Goal: Information Seeking & Learning: Learn about a topic

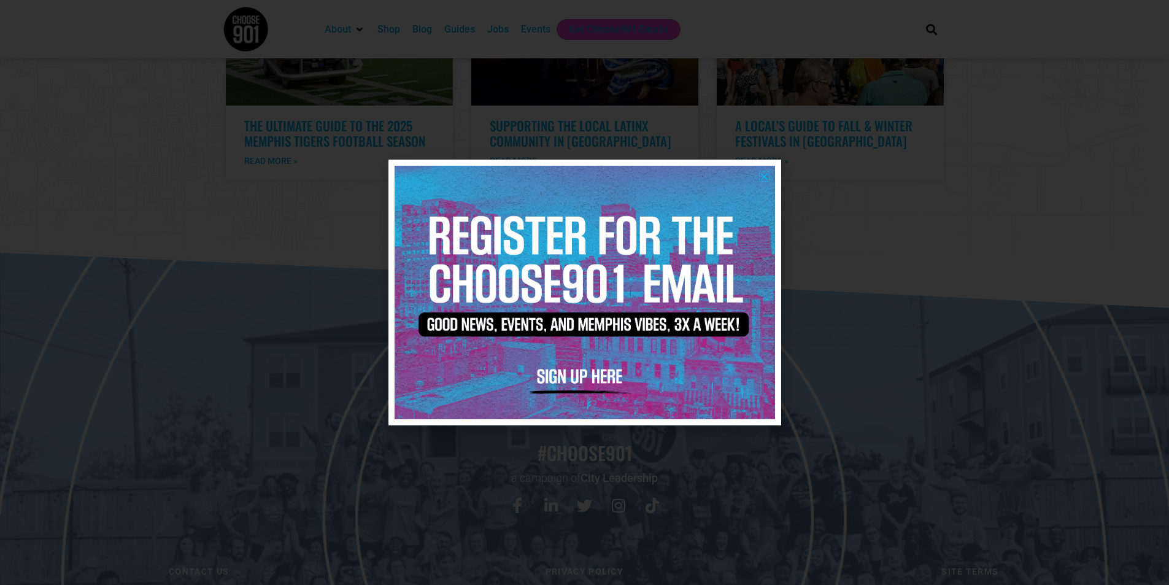
scroll to position [2498, 0]
click at [578, 172] on icon "Close" at bounding box center [764, 176] width 9 height 9
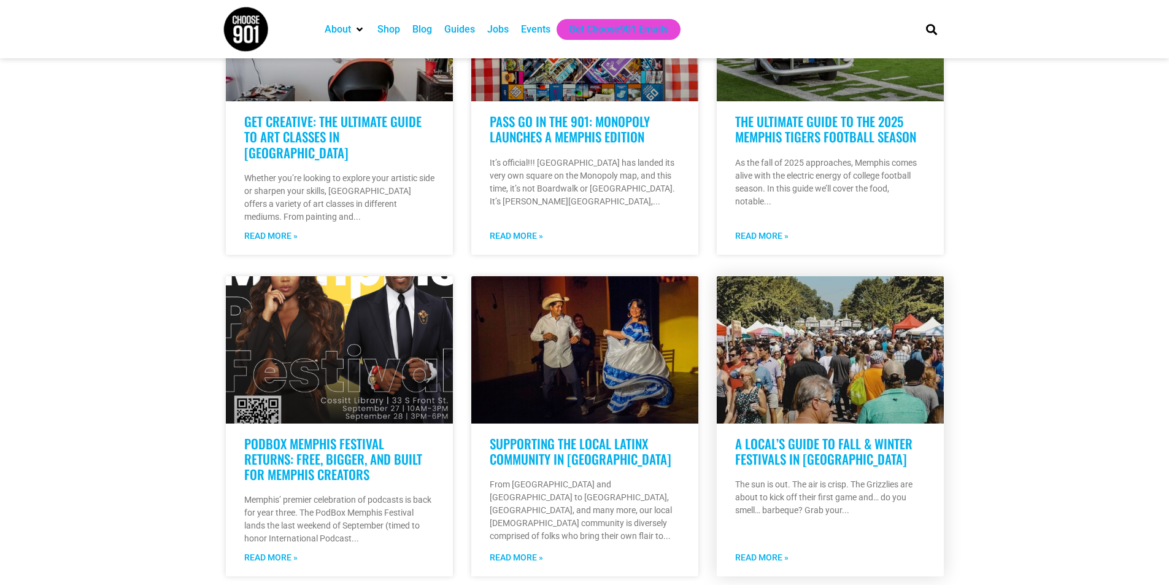
scroll to position [719, 0]
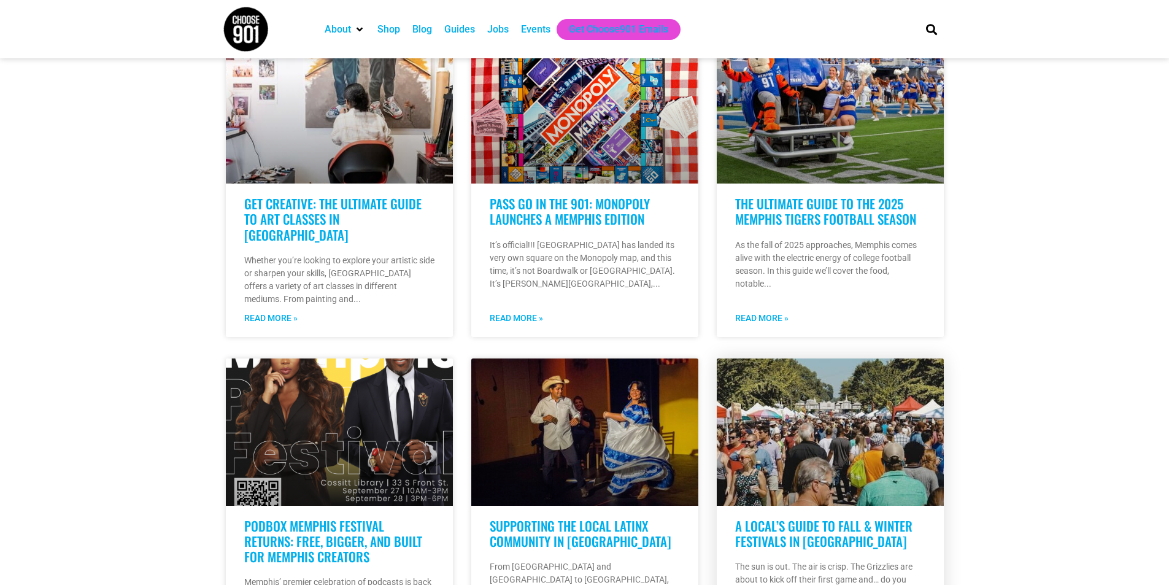
click at [578, 401] on link at bounding box center [830, 431] width 227 height 147
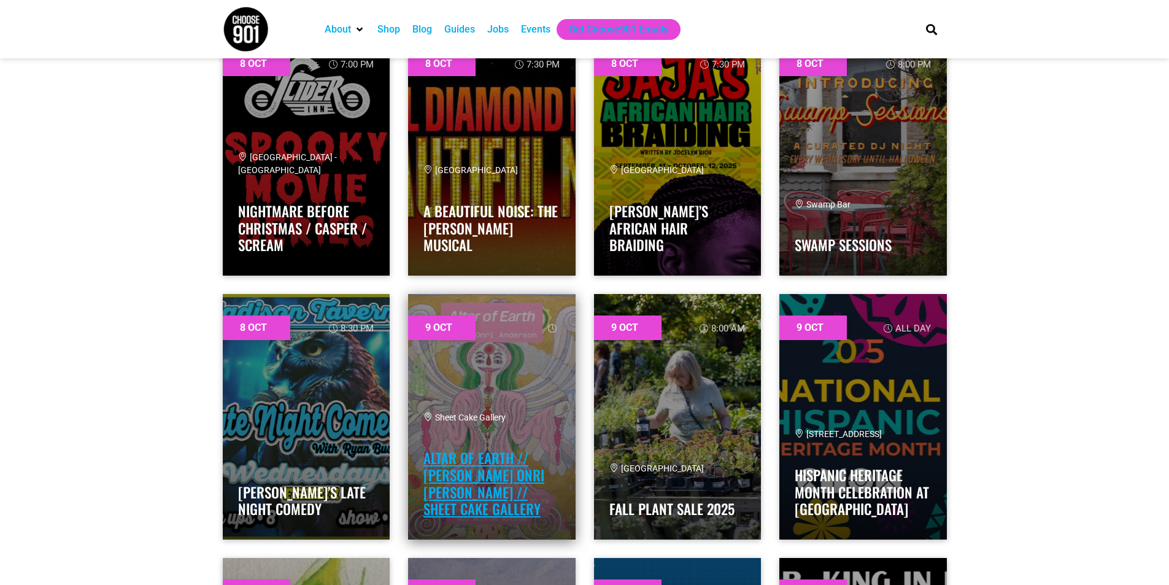
scroll to position [1657, 0]
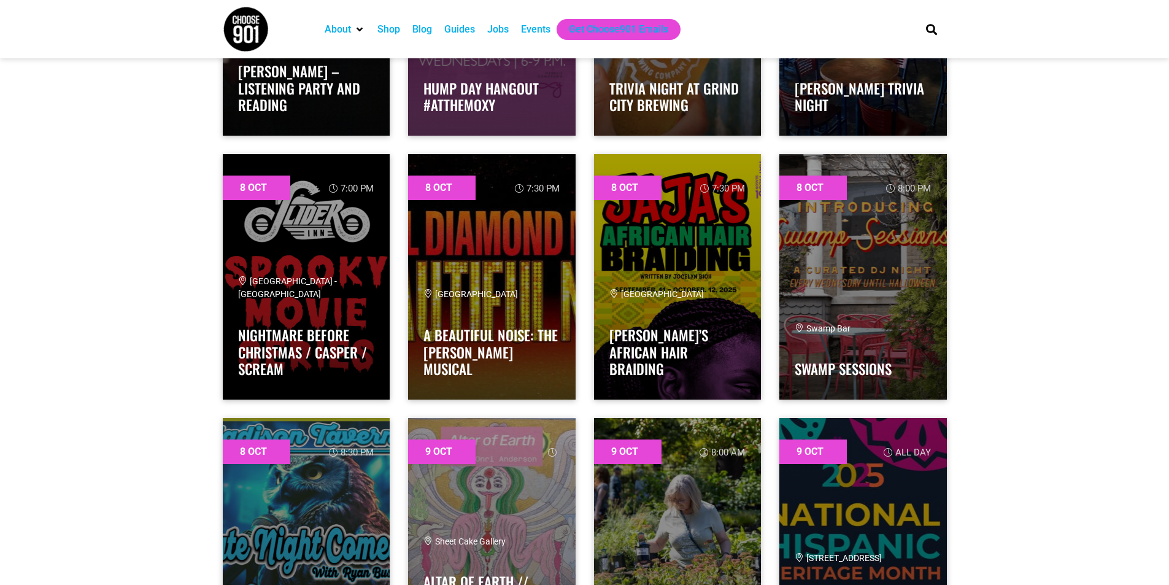
click at [857, 26] on ul "About Contact Us Donate Shop Blog Guides Jobs Events Get Choose901 Emails" at bounding box center [612, 29] width 587 height 21
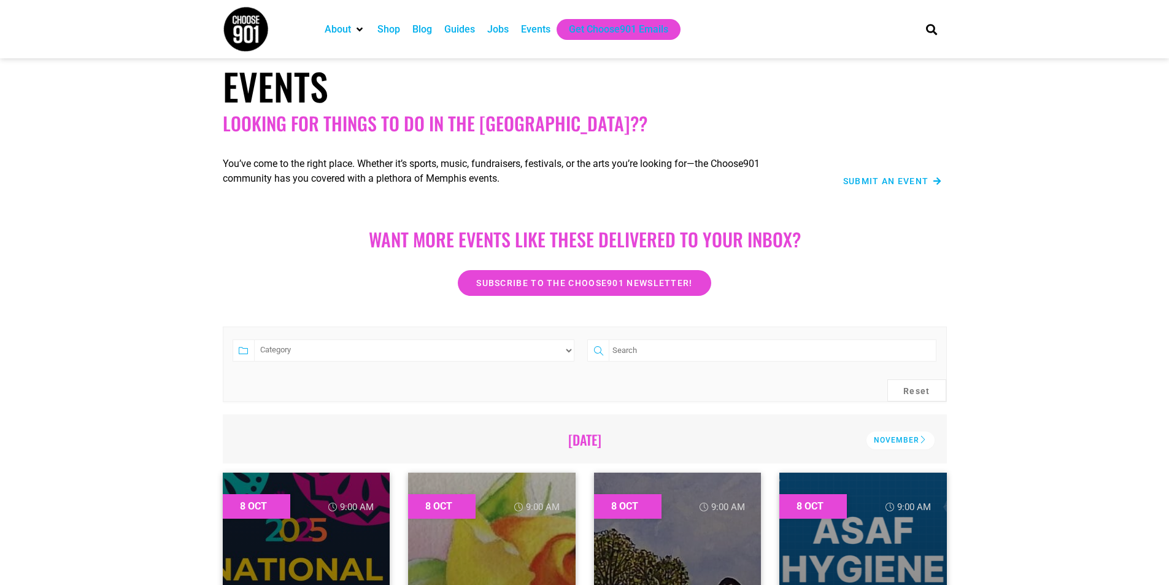
scroll to position [0, 0]
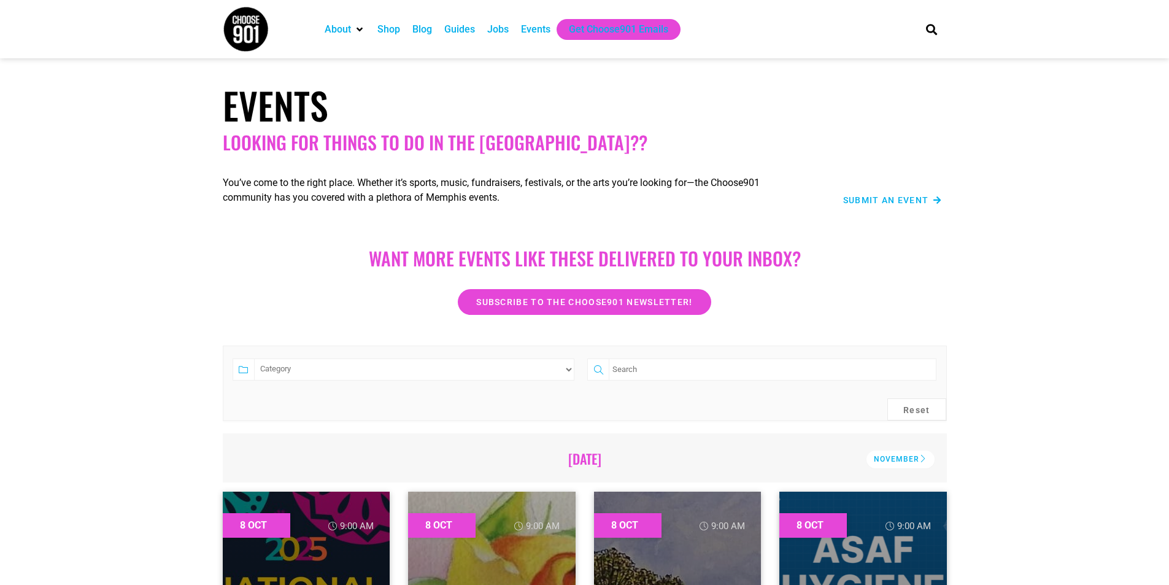
click at [554, 368] on select "Category Adults Only Career Comedy Education Family Family Friendly Festival Fi…" at bounding box center [414, 369] width 321 height 22
select select "1600"
click at [254, 358] on select "Category Adults Only Career Comedy Education Family Family Friendly Festival Fi…" at bounding box center [414, 369] width 321 height 22
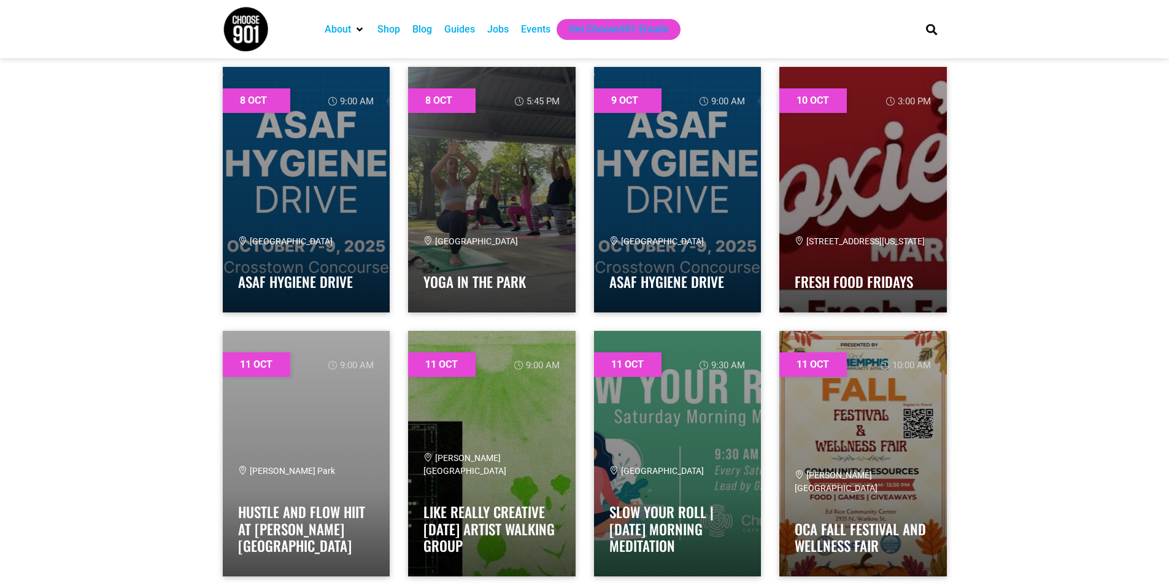
scroll to position [430, 0]
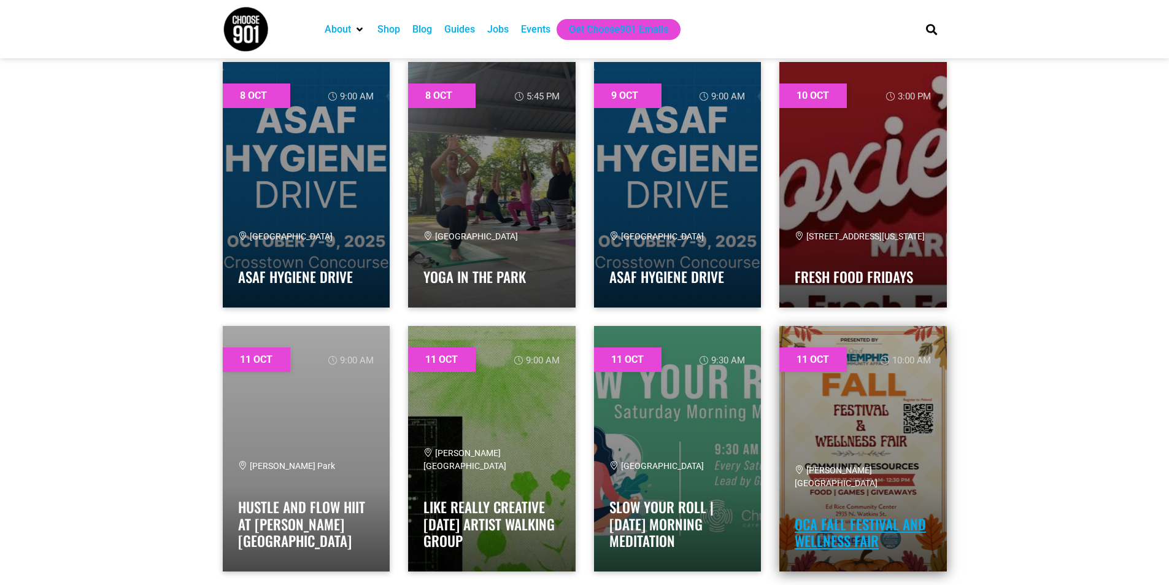
click at [873, 535] on link "OCA Fall Festival and Wellness Fair" at bounding box center [860, 533] width 131 height 38
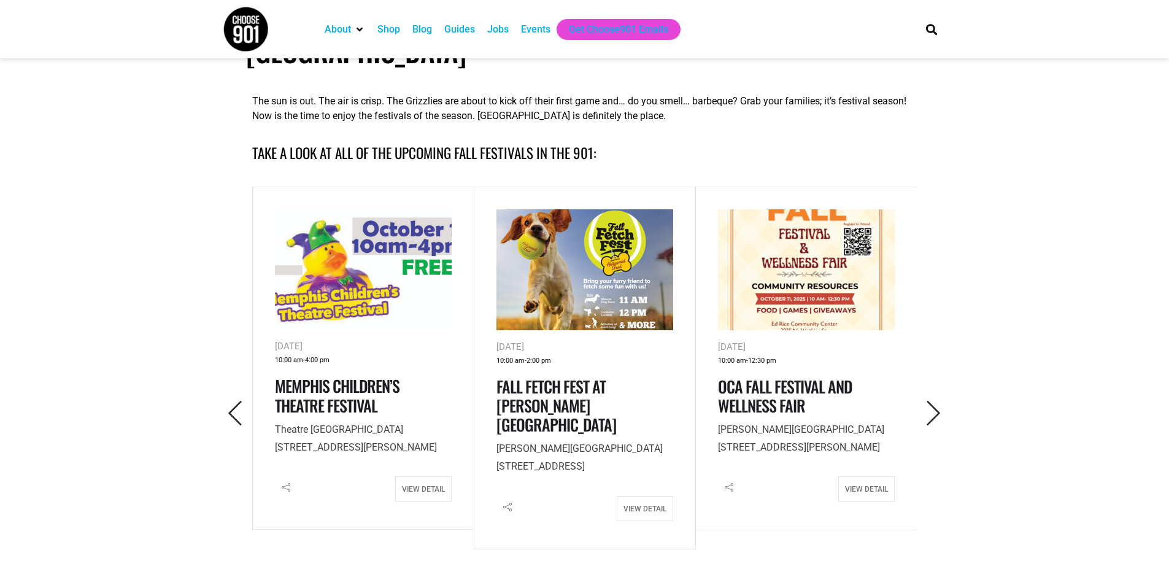
scroll to position [491, 0]
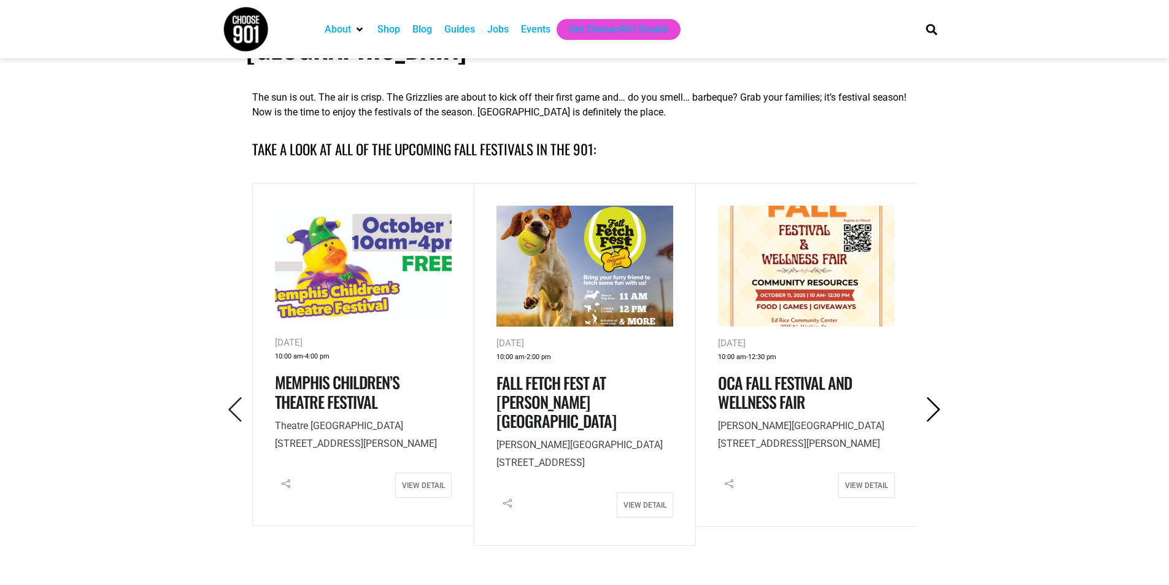
click at [939, 397] on icon "Next" at bounding box center [933, 409] width 25 height 25
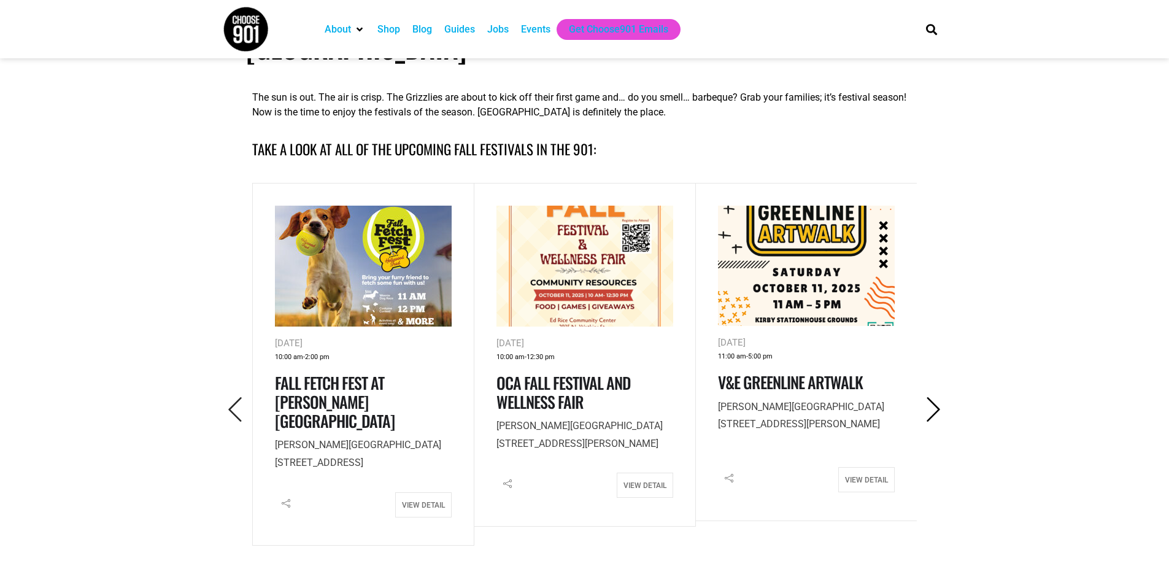
click at [939, 397] on icon "Next" at bounding box center [933, 409] width 25 height 25
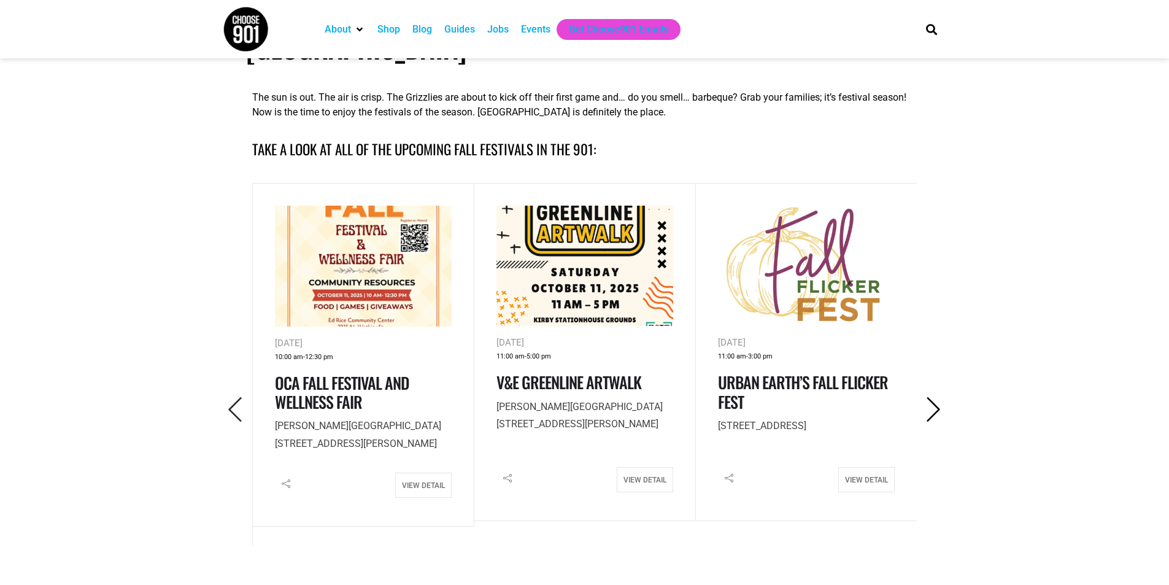
click at [944, 397] on icon "Next" at bounding box center [933, 409] width 25 height 25
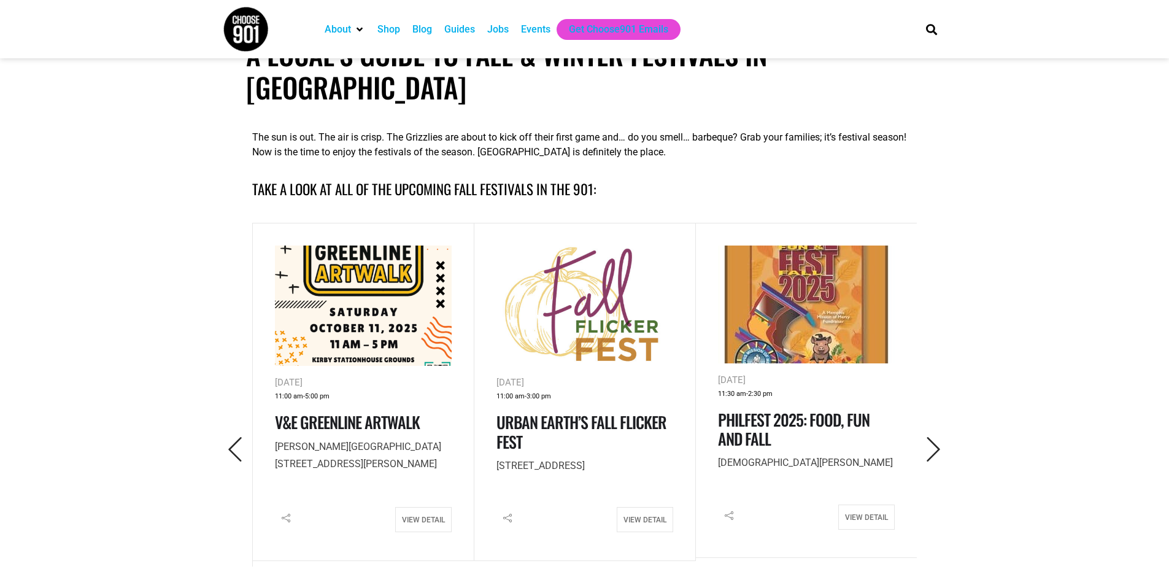
scroll to position [430, 0]
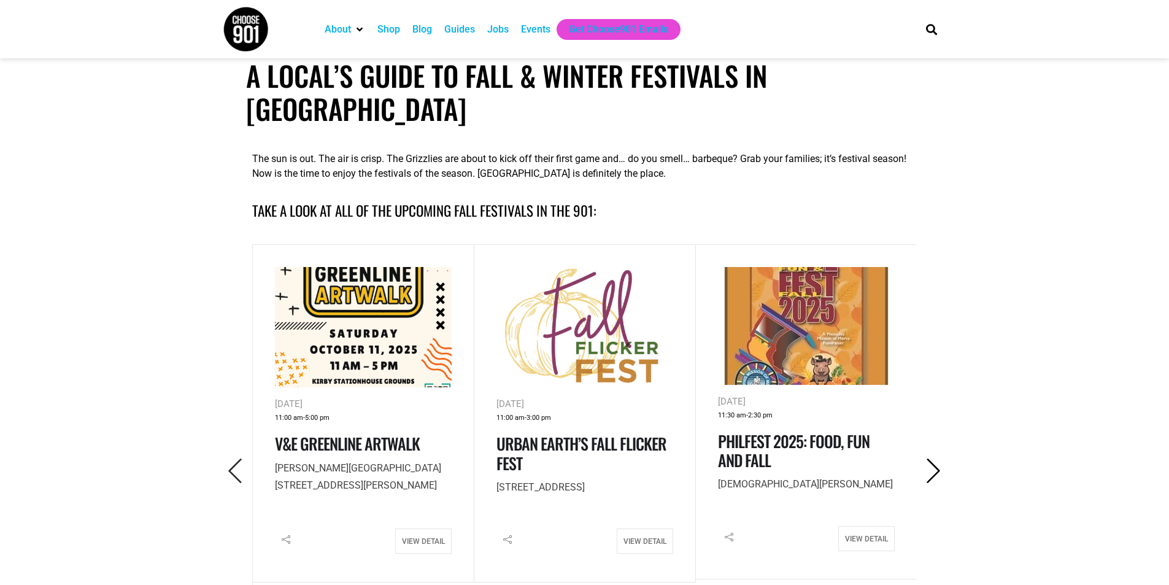
click at [929, 458] on icon "Next" at bounding box center [933, 470] width 25 height 25
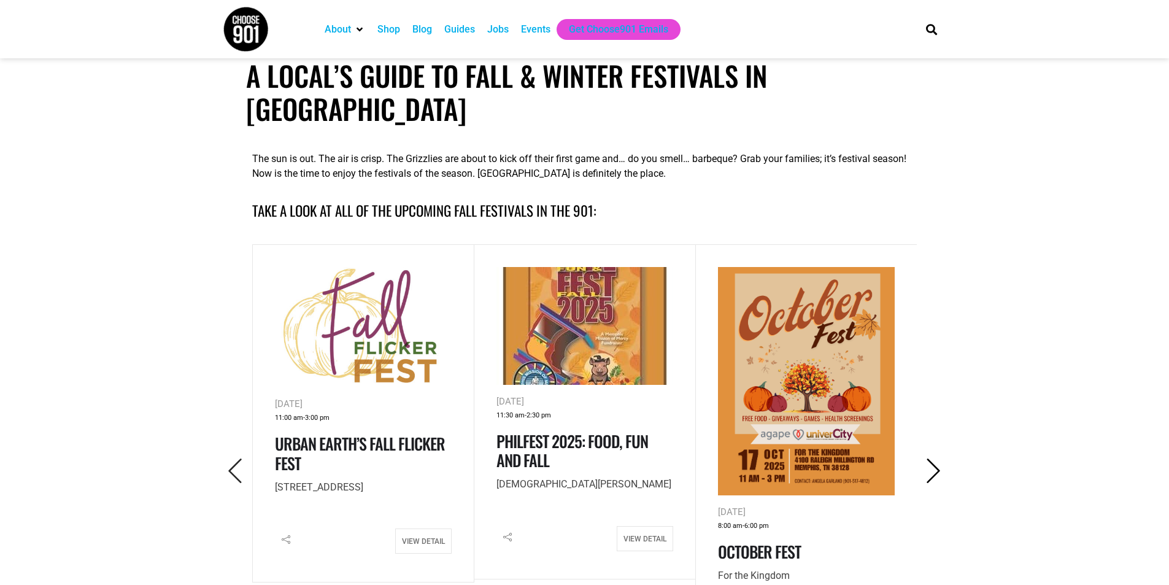
click at [933, 458] on icon "Next" at bounding box center [933, 470] width 25 height 25
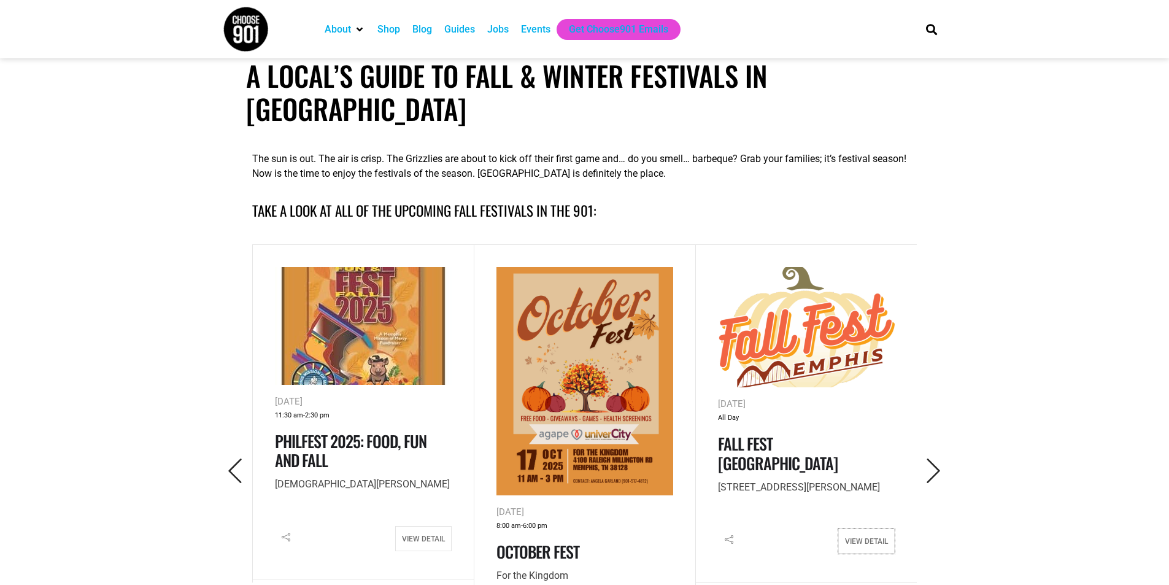
click at [867, 528] on link "View Detail" at bounding box center [866, 540] width 56 height 25
